Goal: Transaction & Acquisition: Purchase product/service

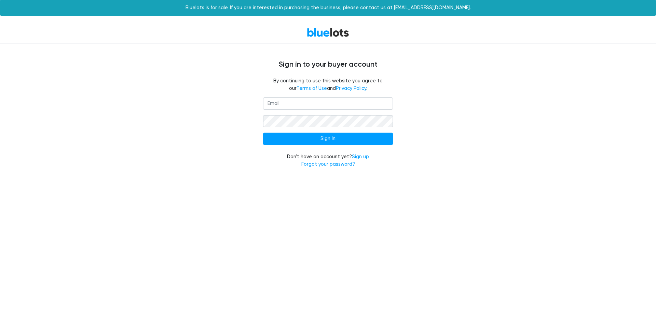
click at [297, 105] on input "email" at bounding box center [328, 103] width 130 height 12
type input "[EMAIL_ADDRESS][DOMAIN_NAME]"
click at [318, 140] on input "Sign In" at bounding box center [328, 139] width 130 height 12
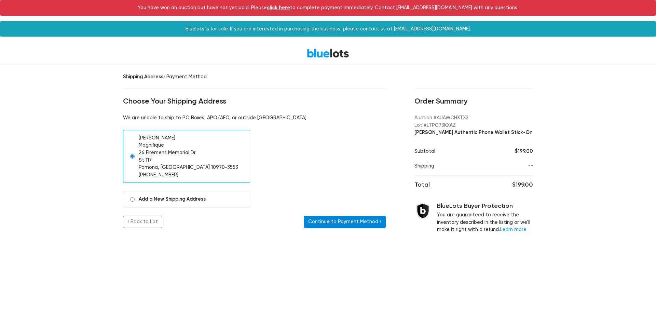
click at [346, 225] on button "Continue to Payment Method ›" at bounding box center [345, 222] width 82 height 12
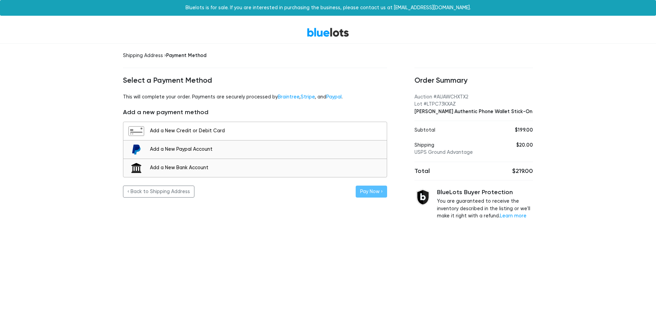
click at [179, 133] on div "Add a New Credit or Debit Card" at bounding box center [266, 131] width 233 height 8
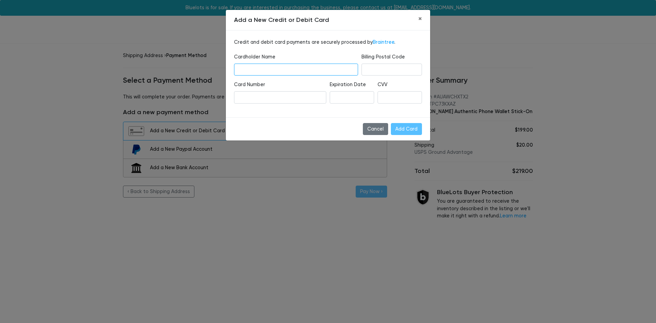
click at [263, 66] on input "text" at bounding box center [296, 70] width 124 height 12
type input "Menachem WEisz"
click at [277, 113] on div "Credit and debit card payments are securely processed by Braintree . Cardholder…" at bounding box center [328, 73] width 204 height 87
click at [332, 134] on div "Cancel Add Card" at bounding box center [328, 129] width 204 height 24
click at [399, 125] on input "Add Card" at bounding box center [406, 129] width 31 height 12
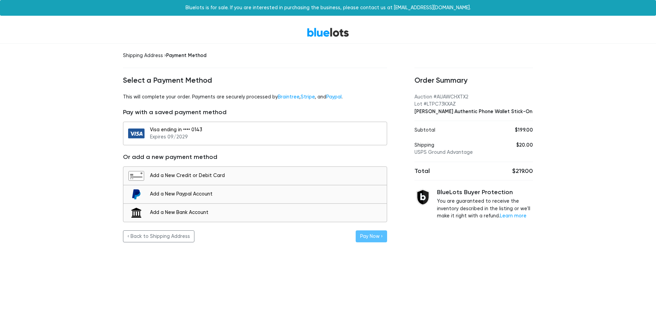
click at [348, 136] on div "Visa ending in •••• 0143 Expires 09/2029" at bounding box center [266, 133] width 233 height 15
click at [370, 241] on button "Pay Now ›" at bounding box center [371, 236] width 31 height 12
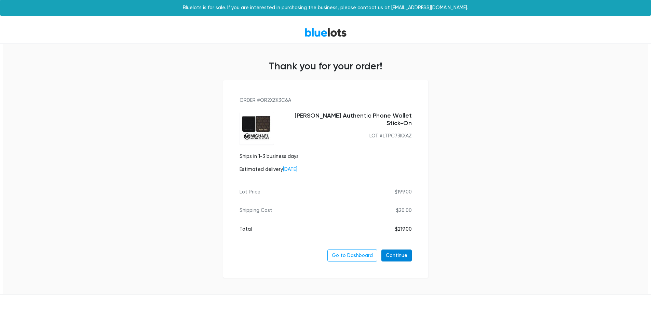
click at [396, 257] on link "Continue" at bounding box center [396, 255] width 30 height 12
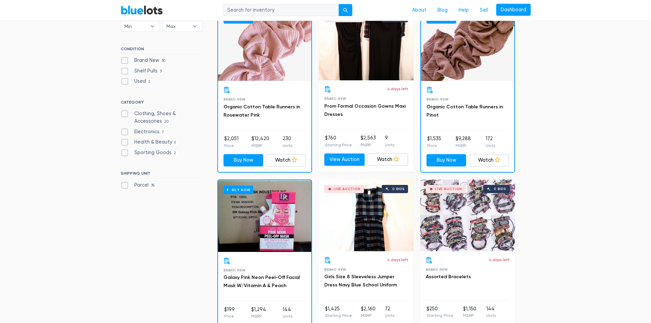
scroll to position [68, 0]
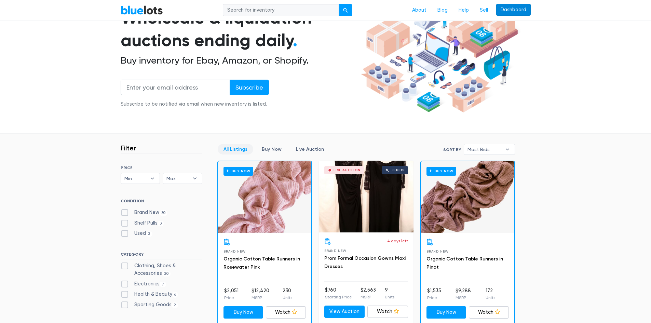
click at [510, 11] on link "Dashboard" at bounding box center [513, 10] width 35 height 12
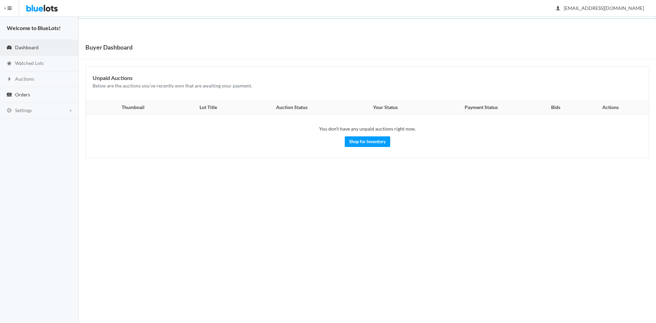
click at [18, 96] on span "Orders" at bounding box center [22, 95] width 15 height 6
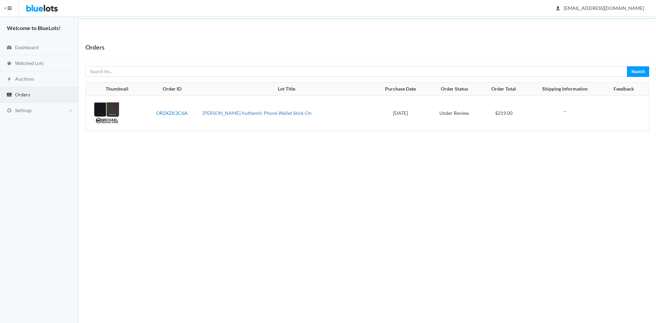
click at [218, 114] on link "[PERSON_NAME] Authentic Phone Wallet Stick-On" at bounding box center [257, 113] width 109 height 6
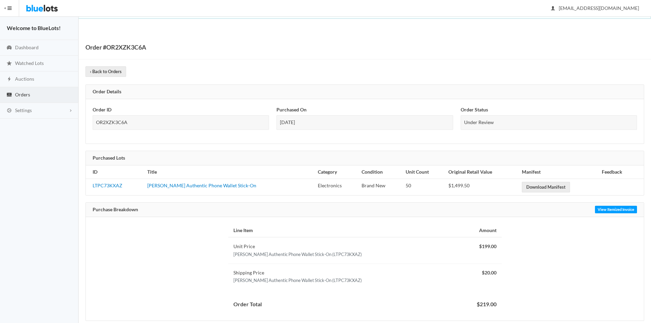
scroll to position [12, 0]
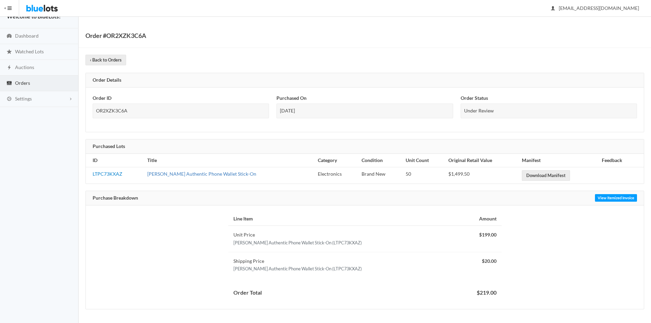
click at [231, 174] on link "Michael Kors Authentic Phone Wallet Stick-On" at bounding box center [201, 174] width 109 height 6
click at [42, 11] on img at bounding box center [42, 8] width 32 height 16
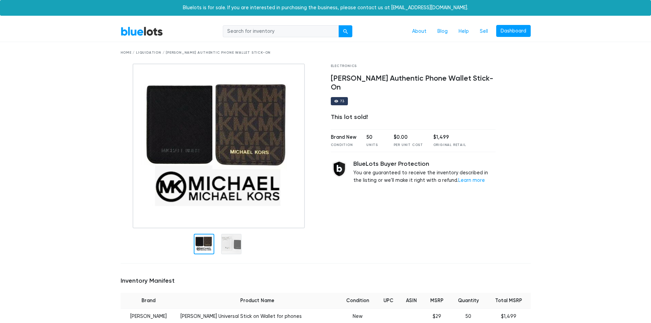
click at [144, 29] on link "BlueLots" at bounding box center [142, 31] width 42 height 10
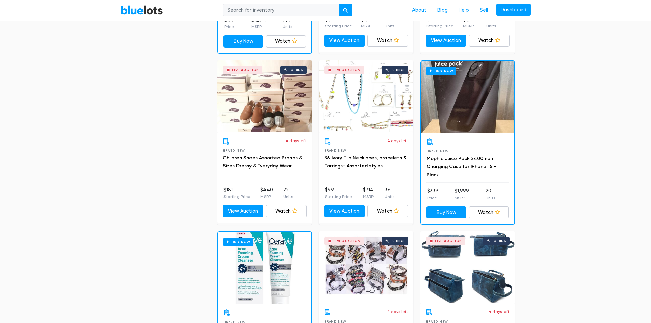
scroll to position [547, 0]
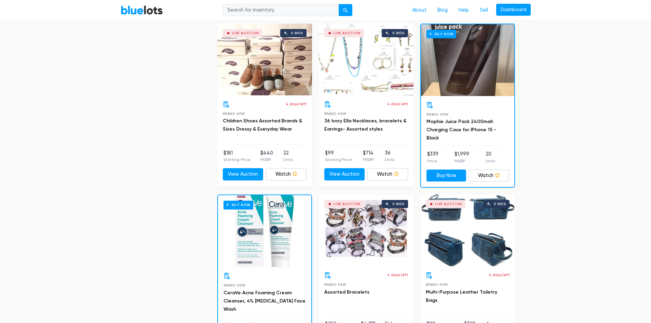
click at [241, 65] on div "Live Auction 0 bids" at bounding box center [264, 60] width 95 height 72
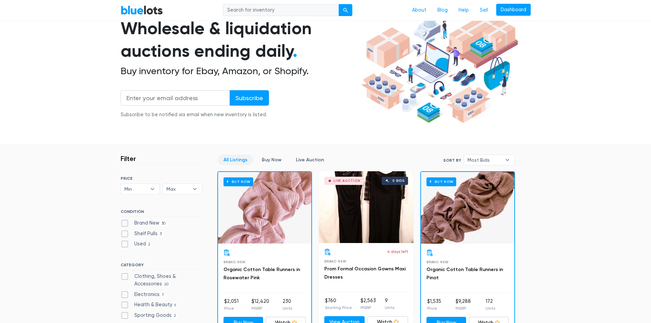
scroll to position [0, 0]
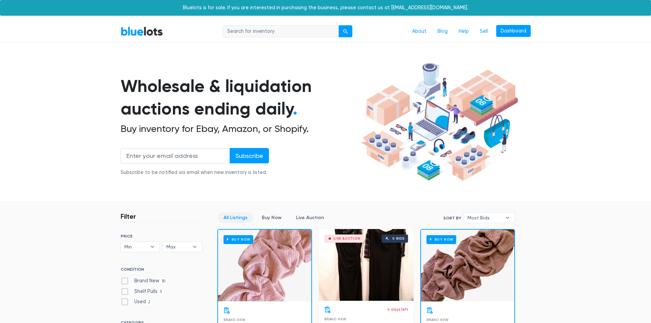
click at [76, 175] on section "Wholesale & liquidation auctions ending daily . Buy inventory for Ebay, Amazon,…" at bounding box center [325, 131] width 651 height 142
click at [150, 24] on nav "BlueLots About Blog Help Sell Dashboard" at bounding box center [325, 31] width 651 height 21
click at [142, 30] on link "BlueLots" at bounding box center [142, 31] width 42 height 10
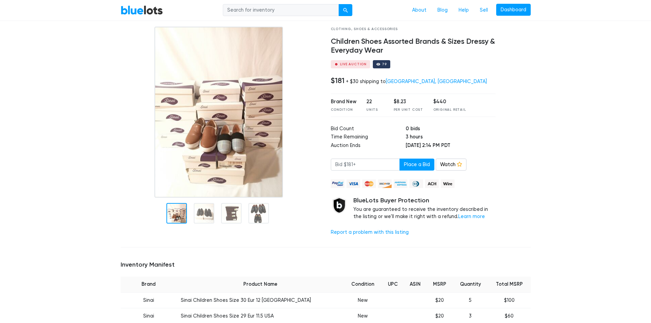
scroll to position [34, 0]
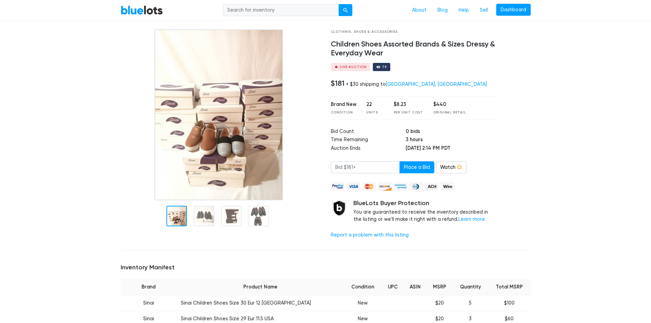
click at [192, 148] on img at bounding box center [218, 114] width 128 height 171
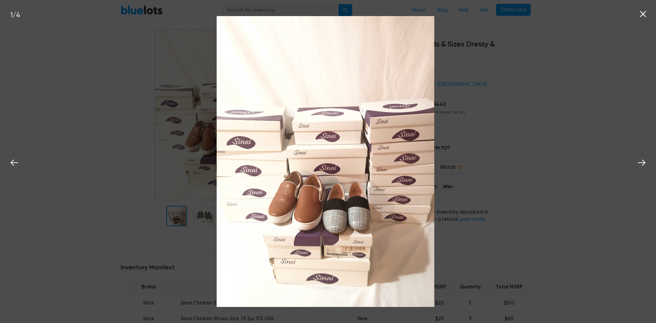
click at [63, 93] on div "1 / 4" at bounding box center [328, 161] width 656 height 323
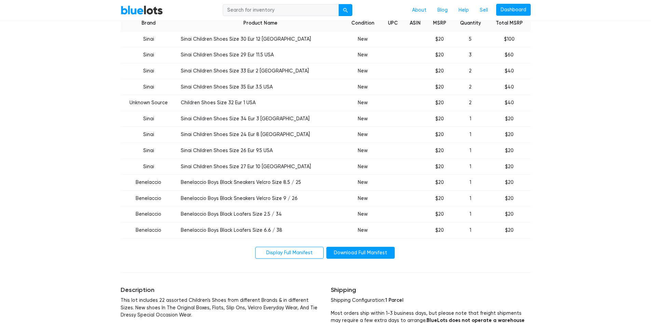
scroll to position [308, 0]
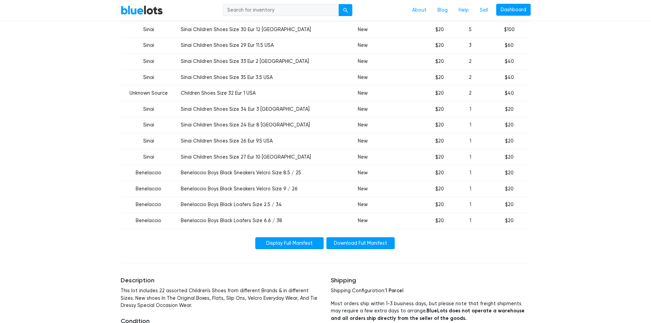
click at [261, 247] on link "Display Full Manifest" at bounding box center [289, 243] width 68 height 12
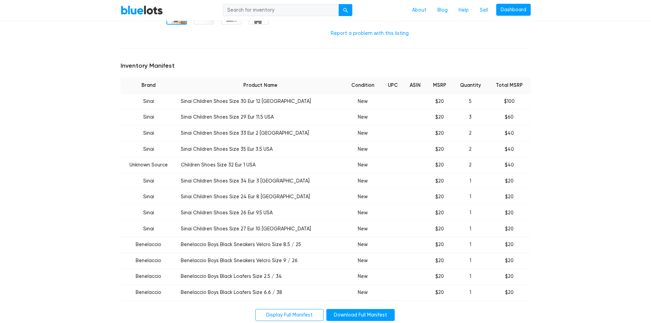
scroll to position [239, 0]
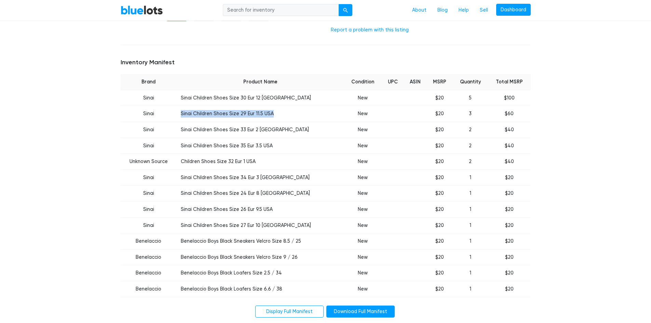
drag, startPoint x: 184, startPoint y: 113, endPoint x: 275, endPoint y: 118, distance: 91.4
click at [275, 118] on td "Sinai Children Shoes Size 29 Eur 11.5 USA" at bounding box center [260, 114] width 167 height 16
drag, startPoint x: 185, startPoint y: 241, endPoint x: 305, endPoint y: 242, distance: 120.3
click at [305, 242] on td "Benelaccio Boys Black Sneakers Velcro Size 8.5 / 25" at bounding box center [260, 241] width 167 height 16
